Goal: Transaction & Acquisition: Purchase product/service

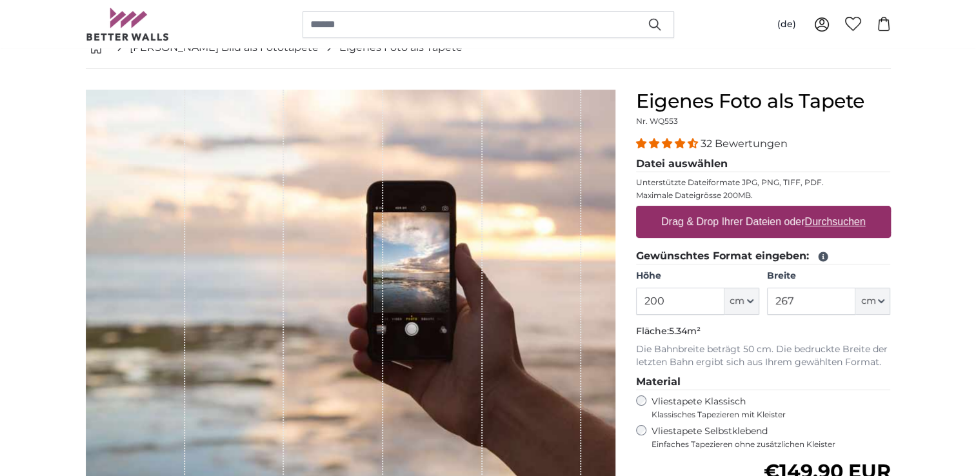
scroll to position [64, 0]
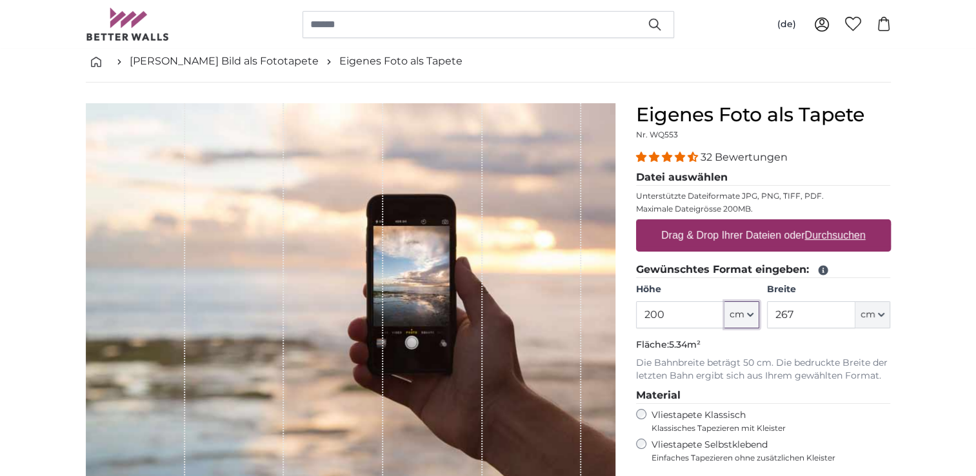
click at [751, 314] on icon "button" at bounding box center [750, 314] width 5 height 3
click at [686, 312] on input "200" at bounding box center [680, 314] width 88 height 27
drag, startPoint x: 673, startPoint y: 313, endPoint x: 649, endPoint y: 313, distance: 24.5
click at [649, 313] on input "200" at bounding box center [680, 314] width 88 height 27
type input "250"
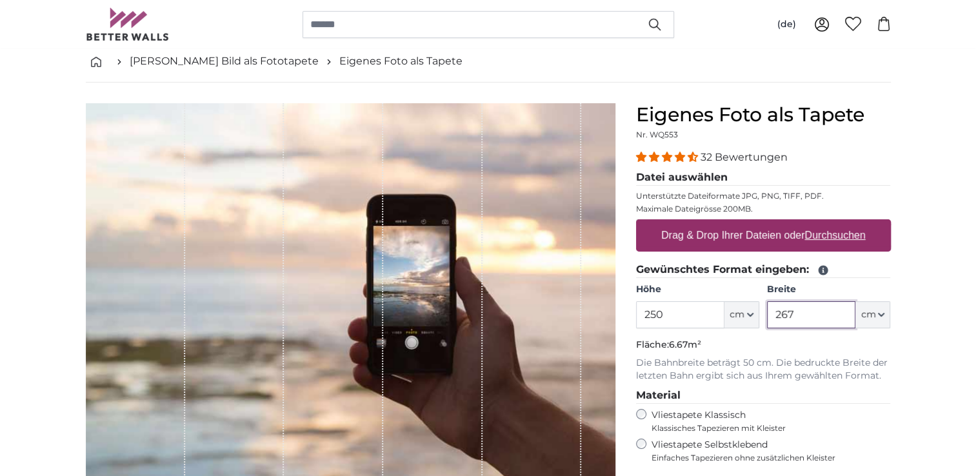
drag, startPoint x: 799, startPoint y: 311, endPoint x: 766, endPoint y: 313, distance: 33.0
click at [766, 313] on div "Höhe 250 ft cm Centimeter (cm) Inches (inch) Feet (ft. in.) Breite 267 ft cm Ce…" at bounding box center [763, 305] width 255 height 45
type input "500"
click at [745, 346] on p "Fläche: 12.50m²" at bounding box center [763, 345] width 255 height 13
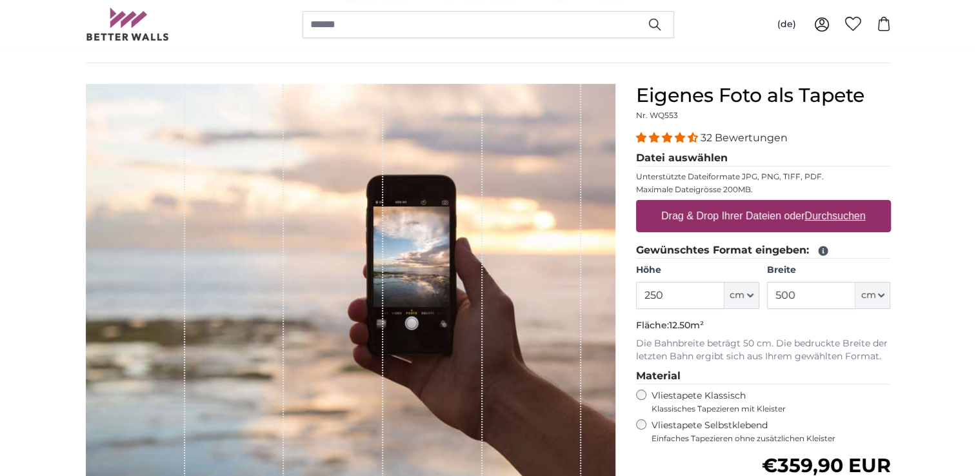
scroll to position [64, 0]
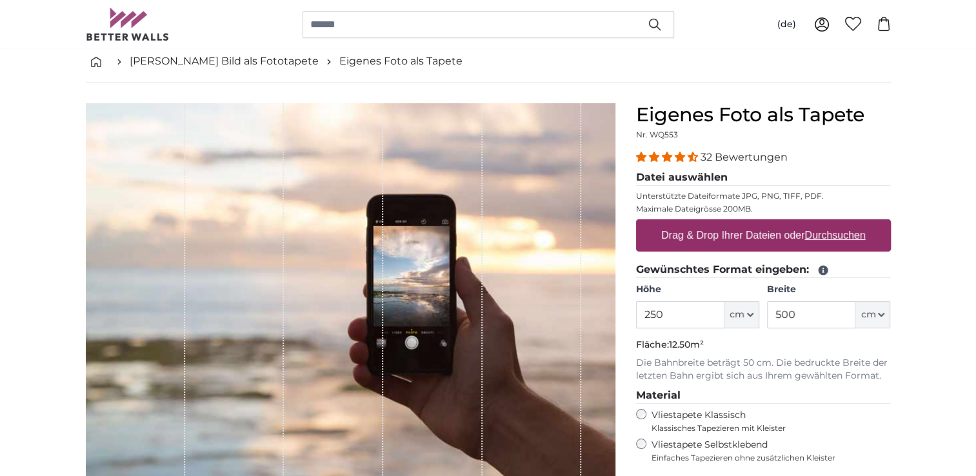
click at [864, 414] on label "Vliestapete Klassisch Klassisches Tapezieren mit Kleister" at bounding box center [765, 421] width 228 height 25
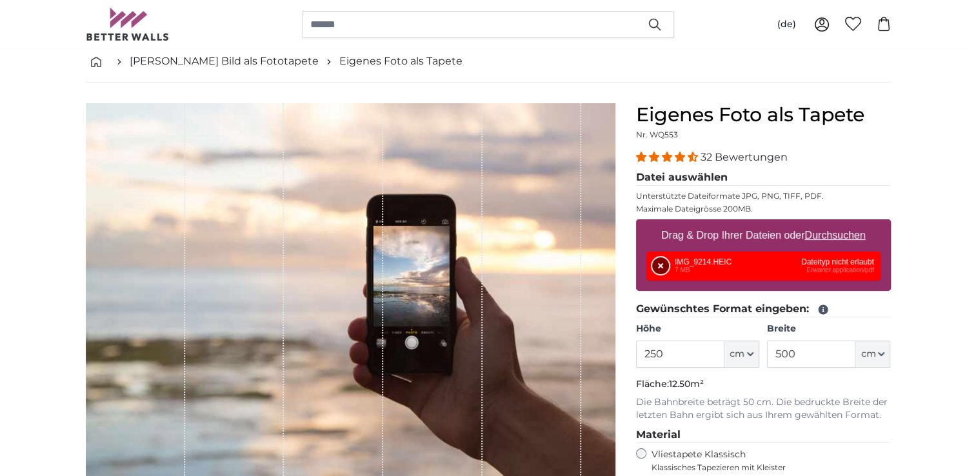
click at [659, 264] on button "Entfernen" at bounding box center [660, 265] width 17 height 17
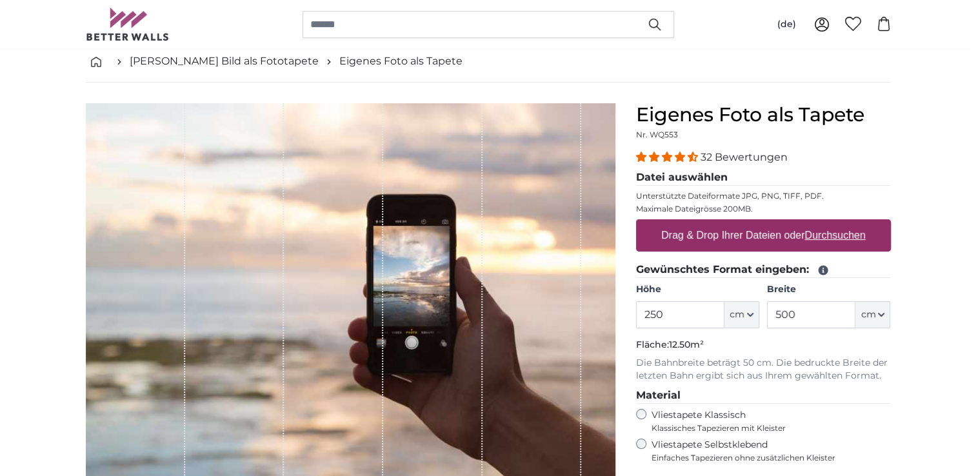
click at [821, 267] on icon at bounding box center [823, 270] width 12 height 12
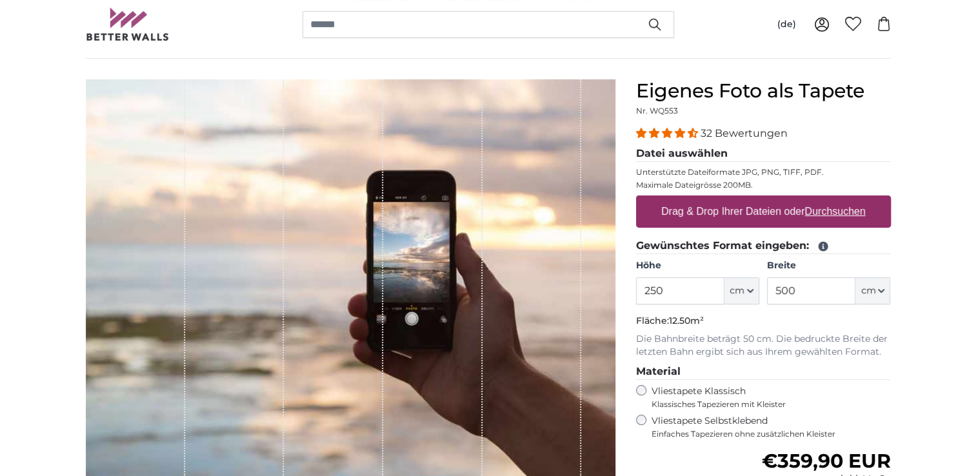
scroll to position [129, 0]
